Goal: Find specific page/section: Find specific page/section

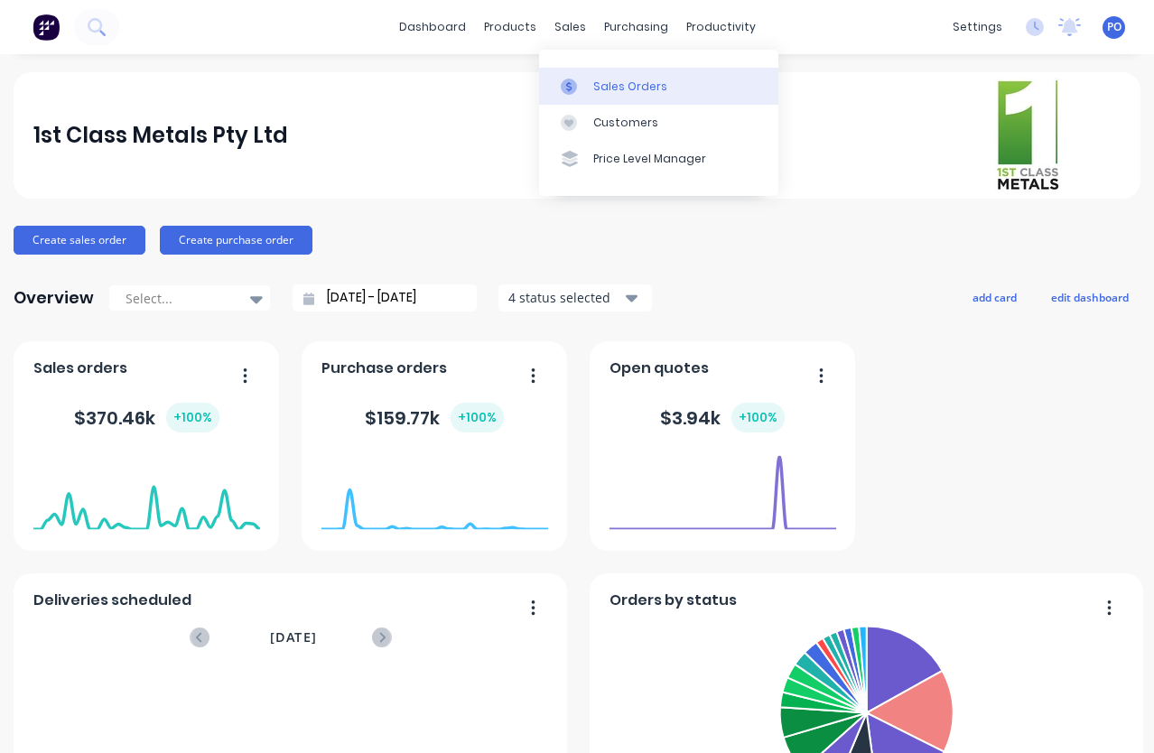
click at [601, 90] on div "Sales Orders" at bounding box center [630, 87] width 74 height 16
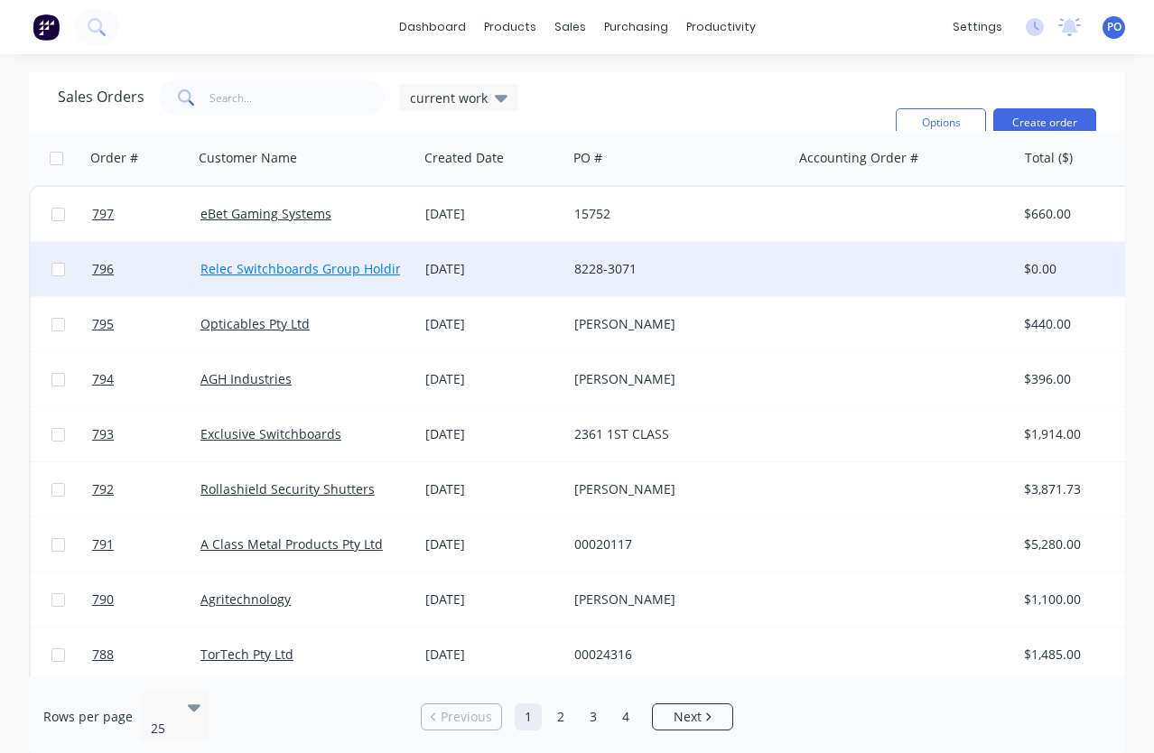
click at [262, 274] on link "Relec Switchboards Group Holdings" at bounding box center [308, 268] width 217 height 17
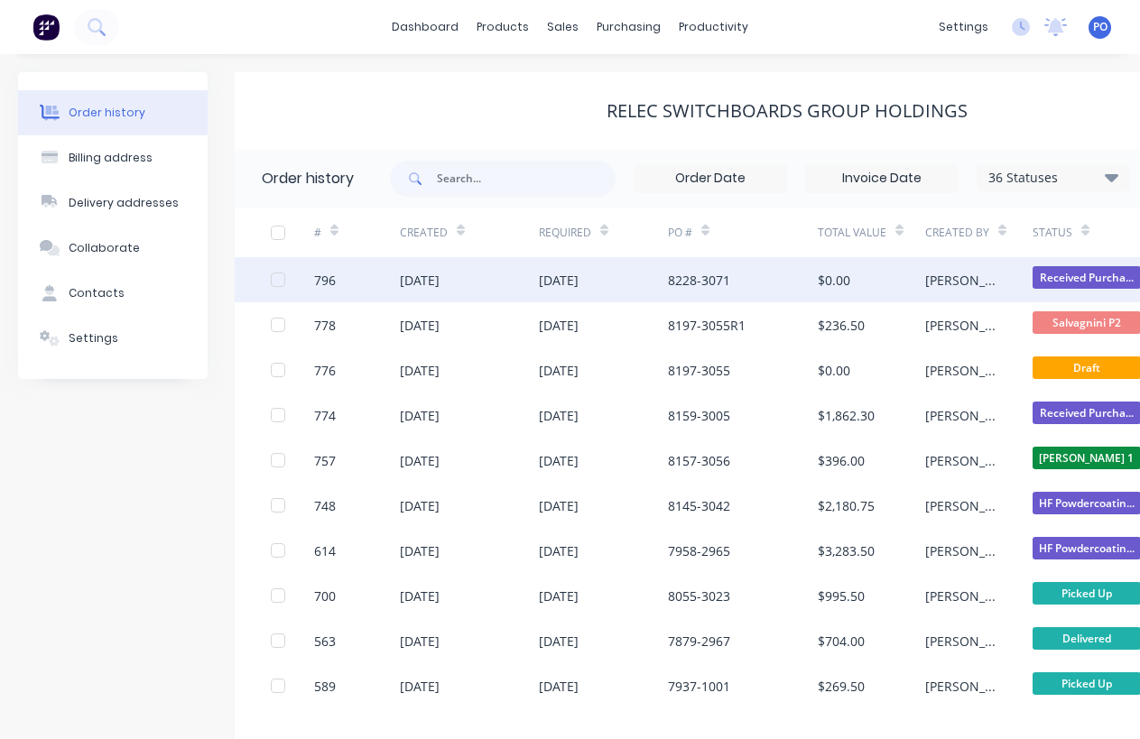
click at [328, 281] on div "796" at bounding box center [325, 280] width 22 height 19
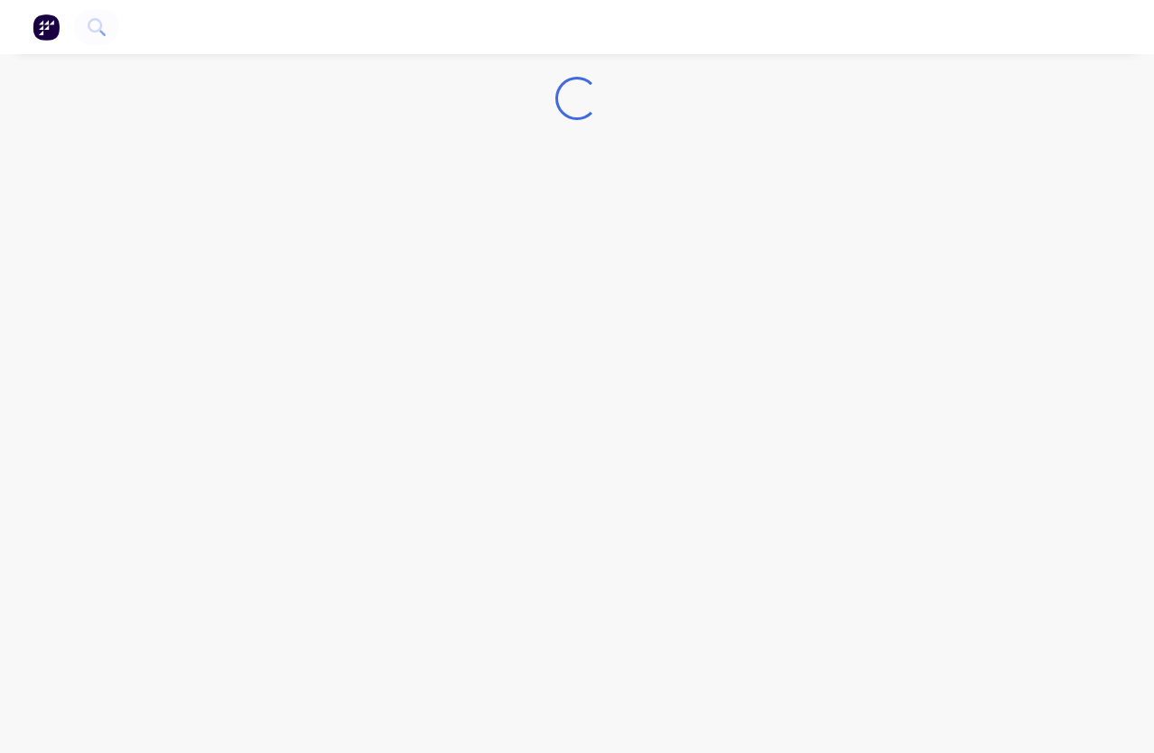
click at [328, 281] on div "Loading..." at bounding box center [577, 376] width 1154 height 753
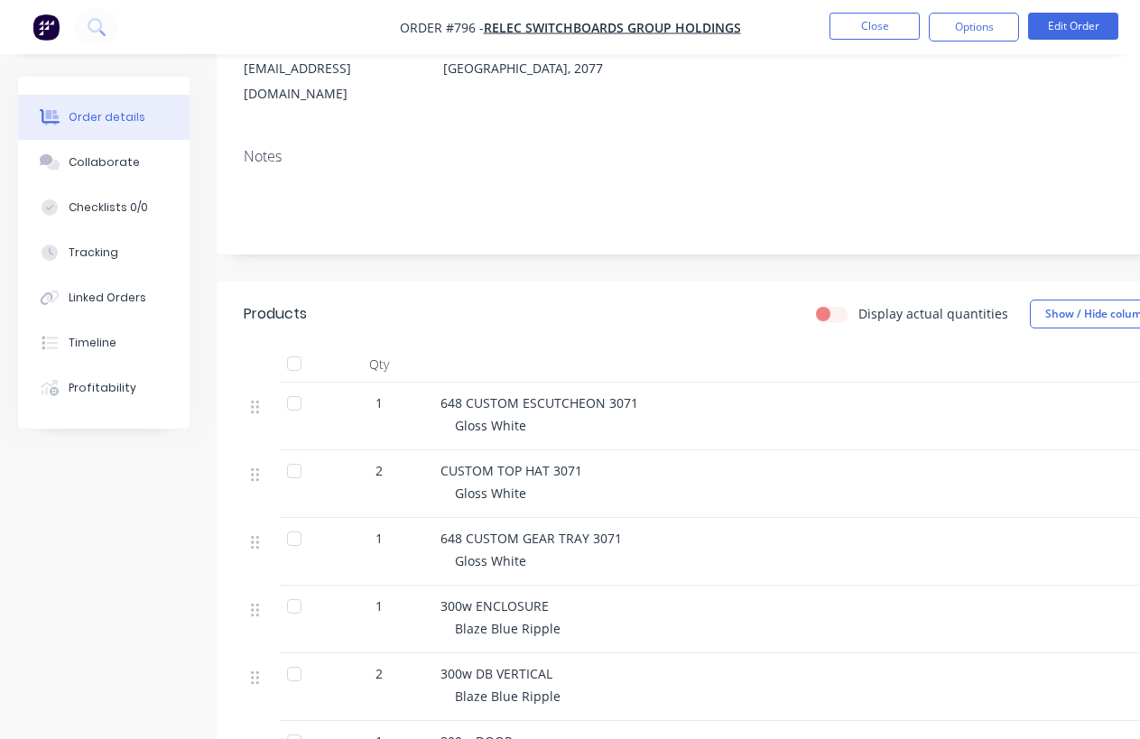
scroll to position [31, 0]
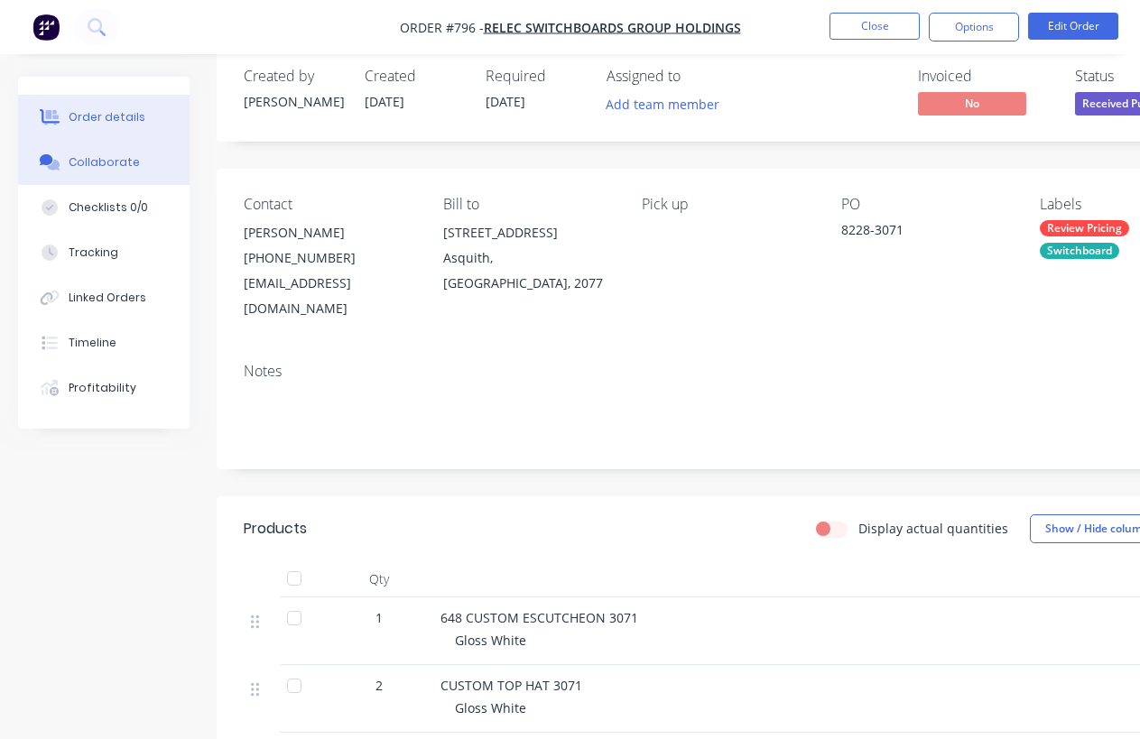
click at [125, 158] on div "Collaborate" at bounding box center [104, 162] width 71 height 16
